Goal: Task Accomplishment & Management: Manage account settings

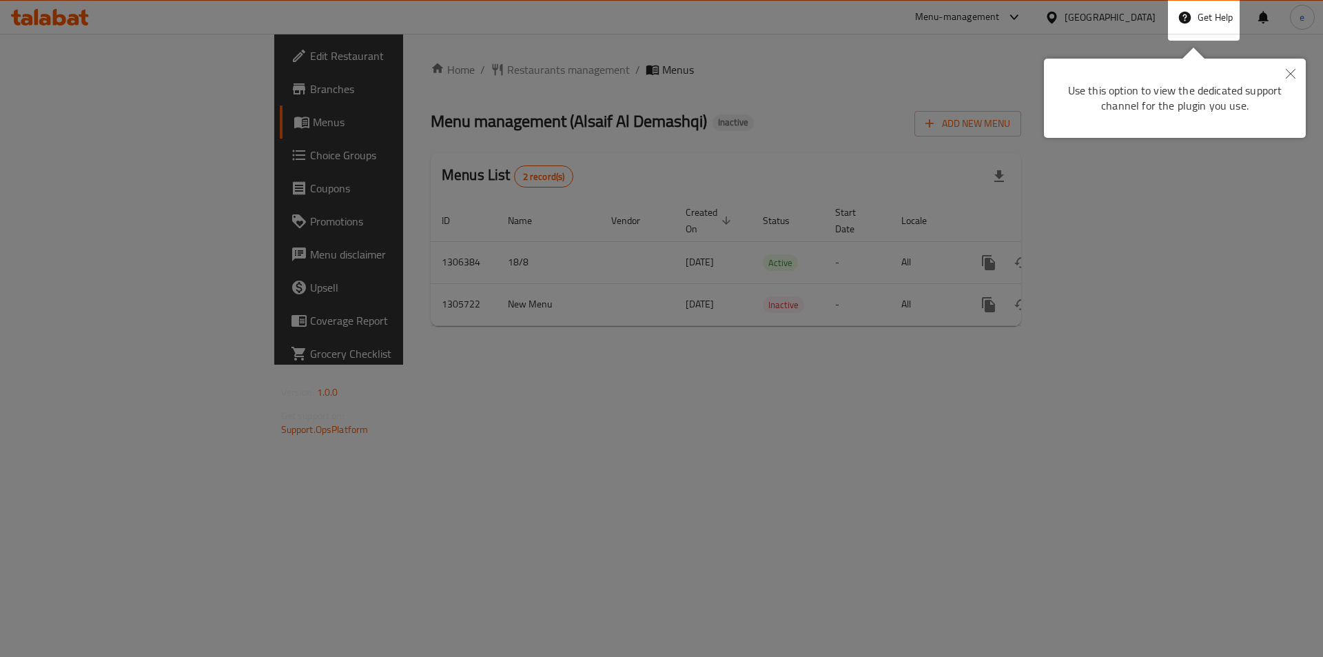
click at [1072, 68] on div "Use this option to view the dedicated support channel for the plugin you use." at bounding box center [1175, 98] width 262 height 79
drag, startPoint x: 1152, startPoint y: 41, endPoint x: 1203, endPoint y: 61, distance: 54.5
click at [1153, 41] on div at bounding box center [661, 328] width 1323 height 657
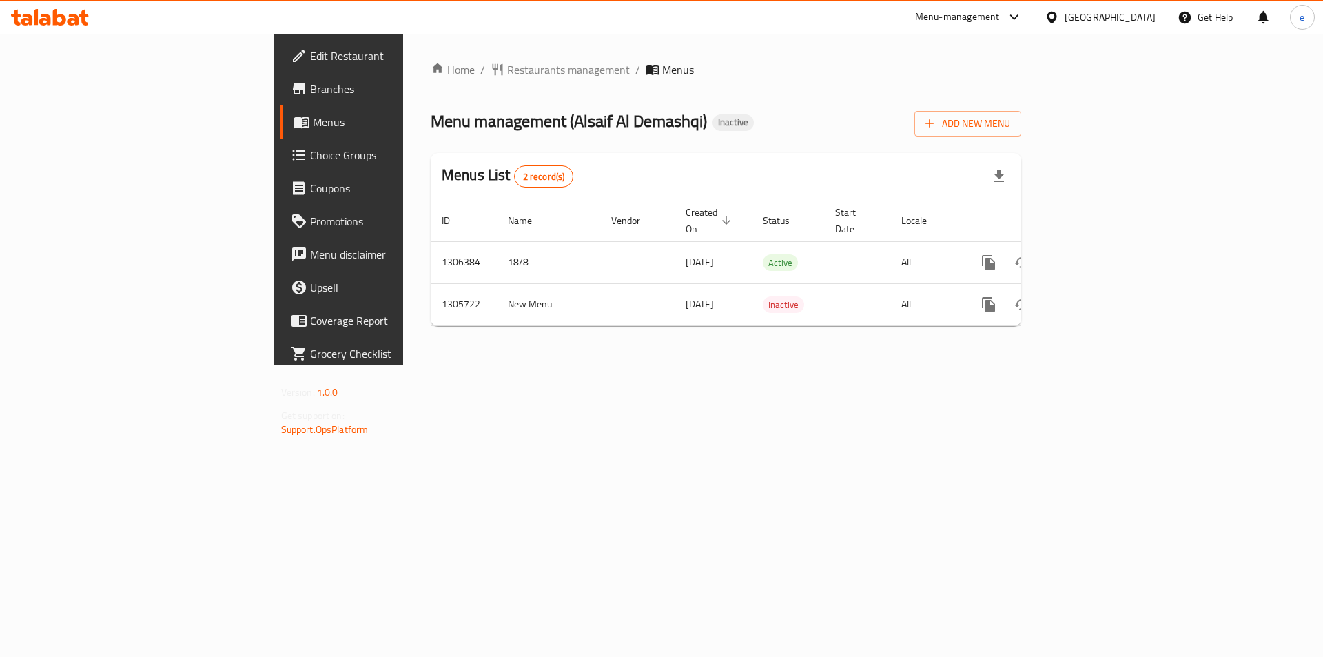
click at [1057, 15] on icon at bounding box center [1052, 17] width 10 height 12
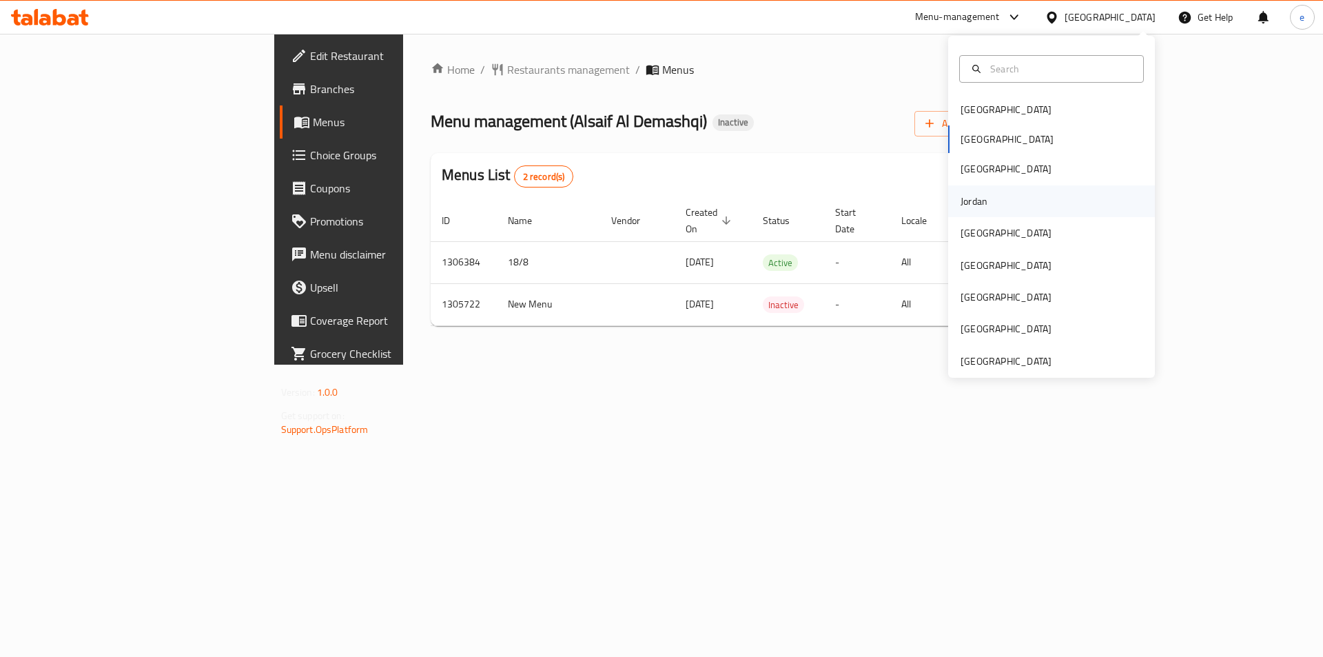
click at [969, 196] on div "Jordan" at bounding box center [974, 201] width 27 height 15
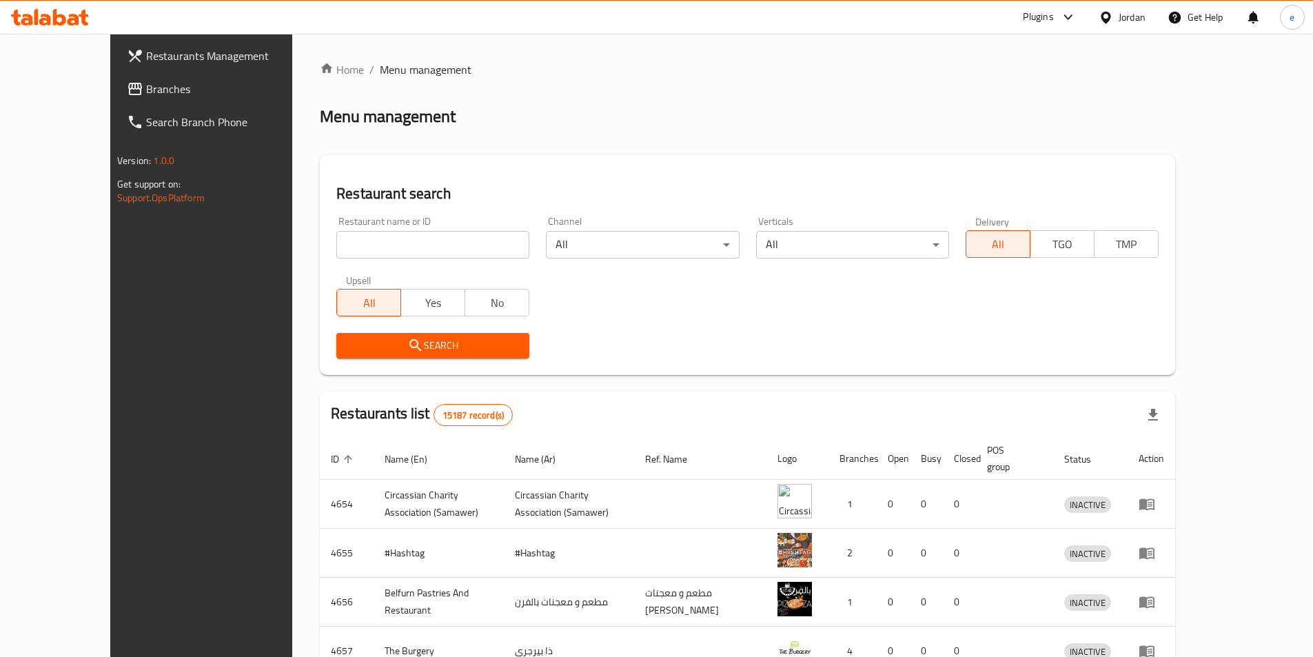
click at [127, 92] on icon at bounding box center [135, 89] width 17 height 17
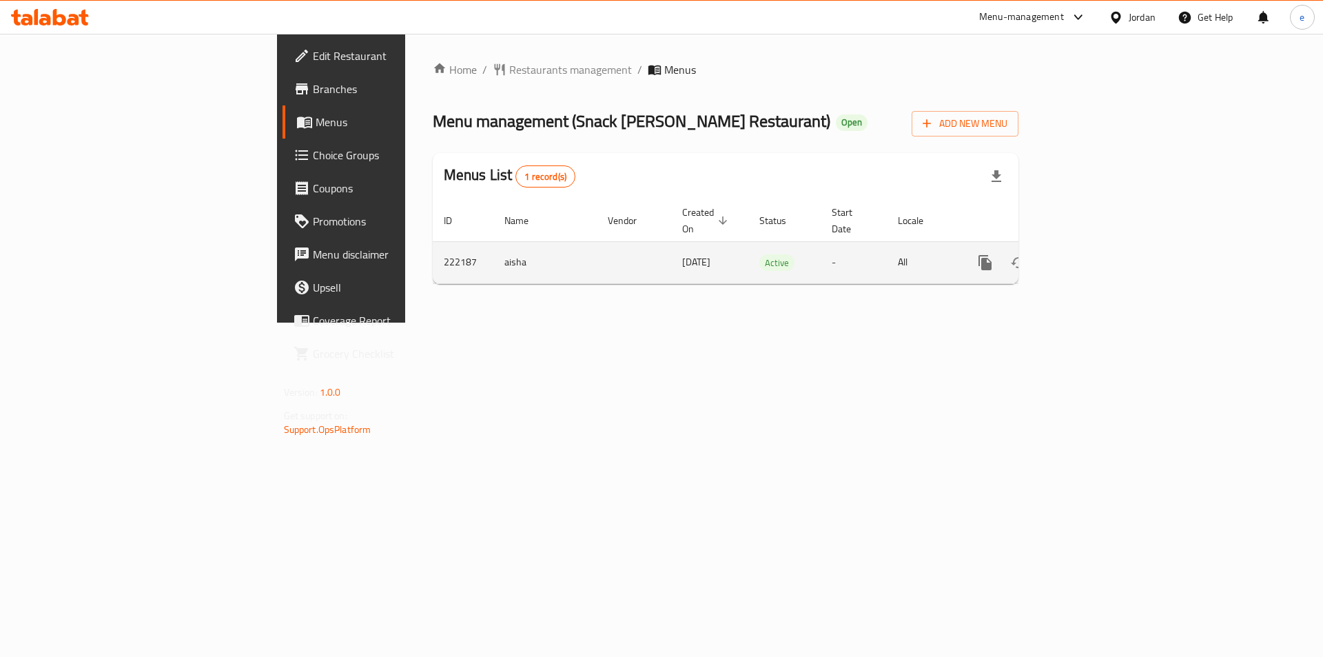
click at [1093, 254] on icon "enhanced table" at bounding box center [1085, 262] width 17 height 17
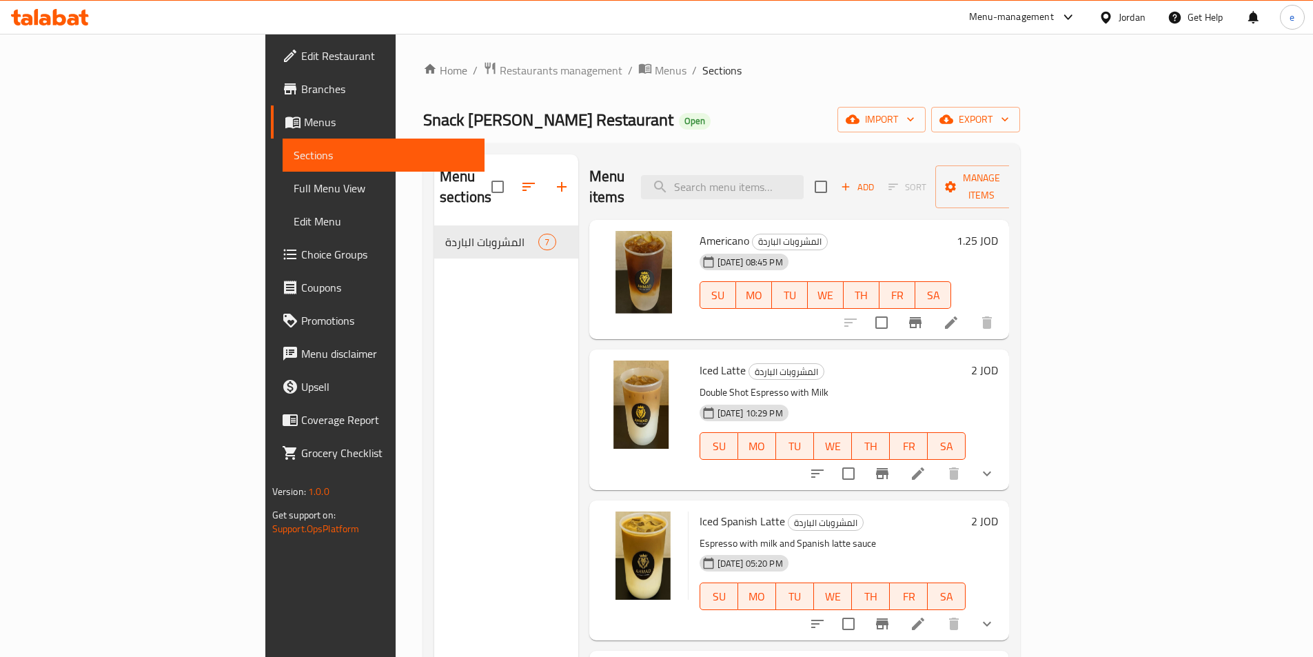
click at [282, 246] on span at bounding box center [291, 254] width 19 height 17
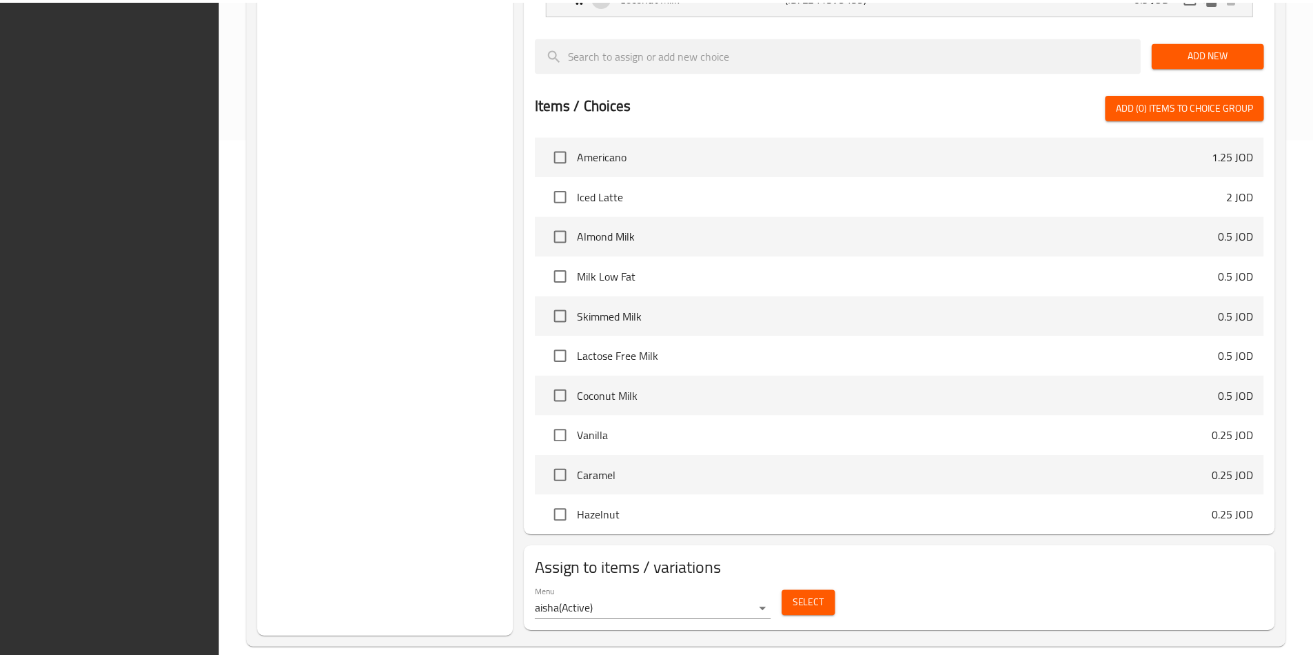
scroll to position [538, 0]
